Goal: Check status: Check status

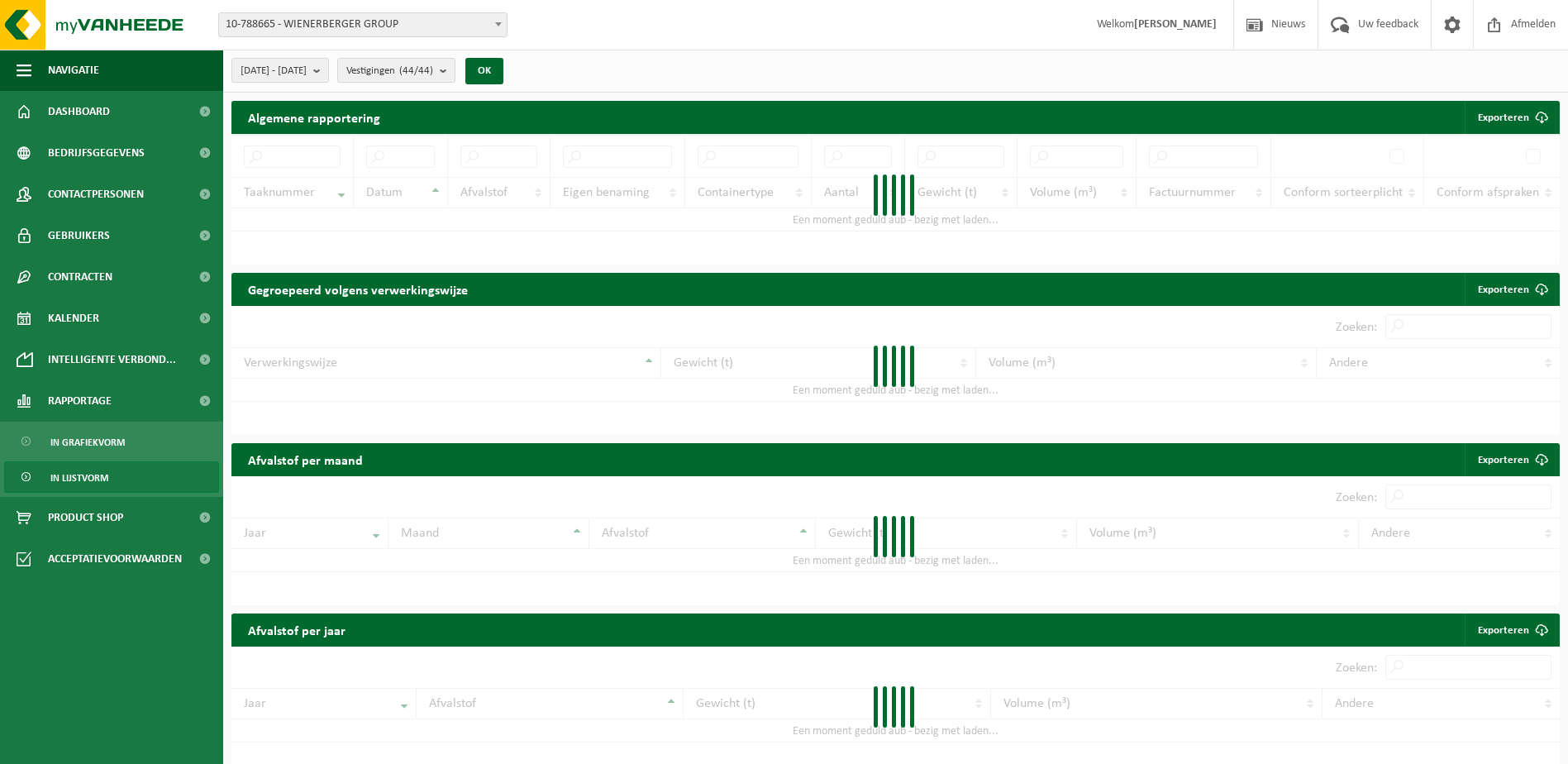
click at [134, 470] on link "In lijstvorm" at bounding box center [111, 477] width 215 height 32
click at [433, 66] on span "Vestigingen (44/44)" at bounding box center [389, 71] width 87 height 25
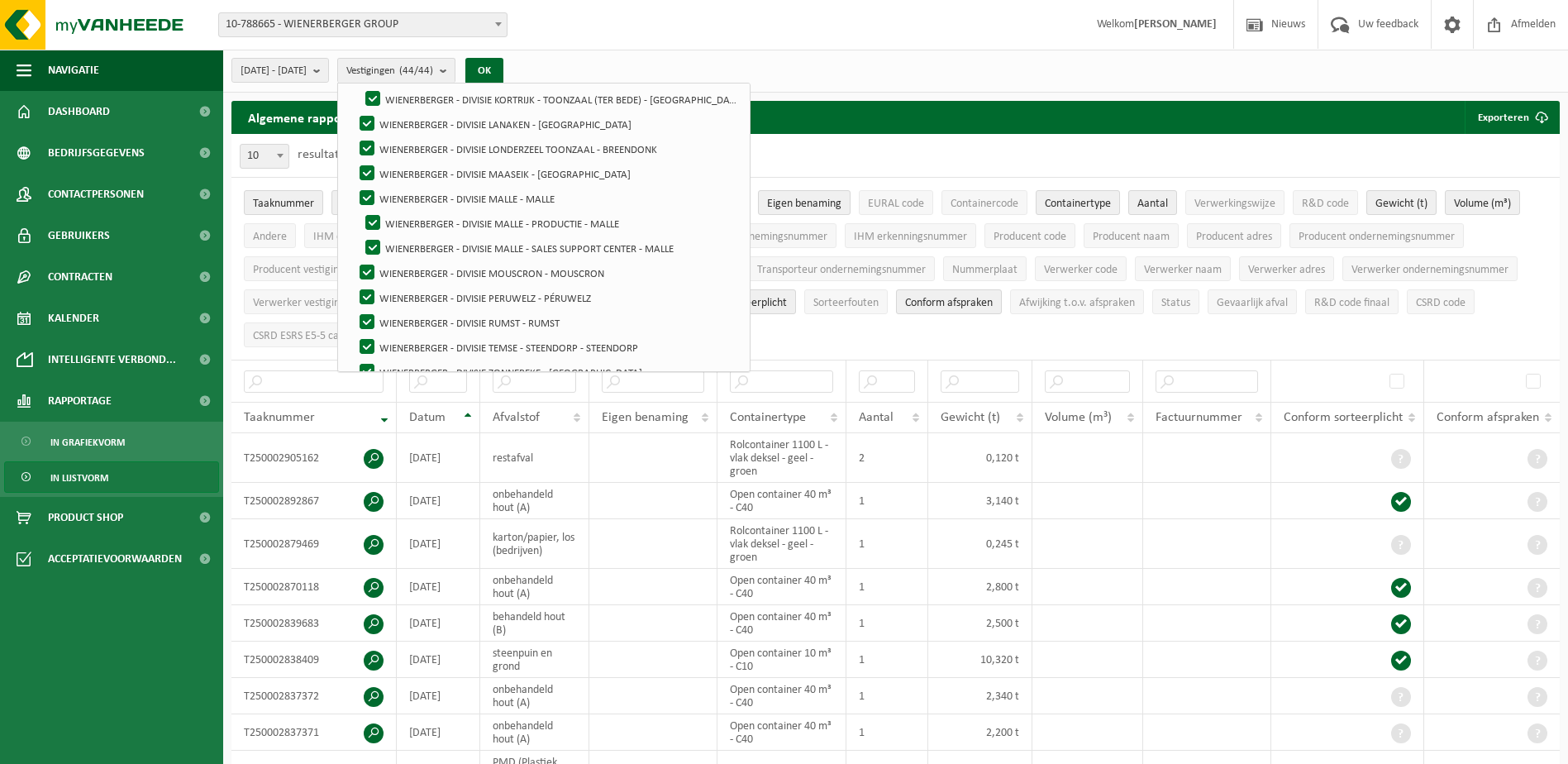
scroll to position [902, 0]
click at [864, 89] on div "[DATE] - [DATE] Huidige maand Vorige maand Laatste 6 maanden Huidig jaar Vorig …" at bounding box center [895, 71] width 1345 height 43
